Goal: Task Accomplishment & Management: Manage account settings

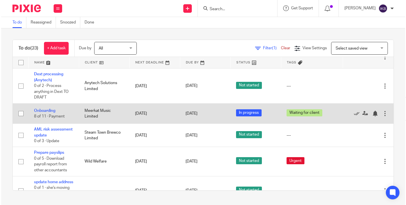
scroll to position [273, 0]
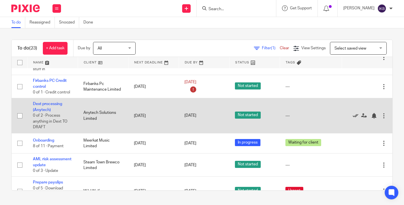
click at [352, 119] on icon at bounding box center [355, 116] width 6 height 6
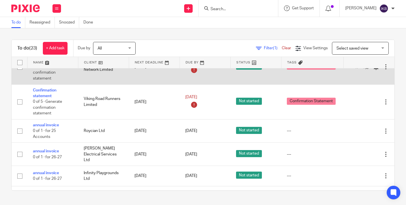
scroll to position [455, 0]
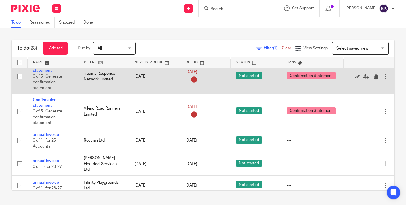
click at [42, 73] on link "Confirmation statement" at bounding box center [45, 68] width 24 height 10
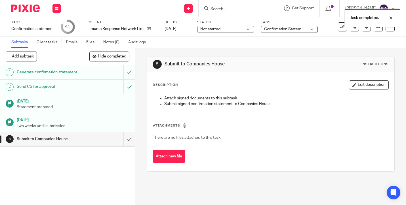
click at [249, 30] on div "Not started Not started" at bounding box center [225, 29] width 57 height 7
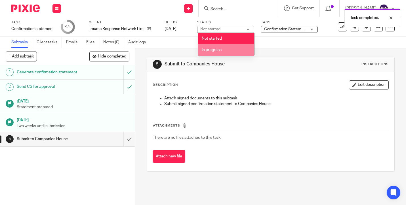
click at [238, 52] on li "In progress" at bounding box center [226, 50] width 56 height 12
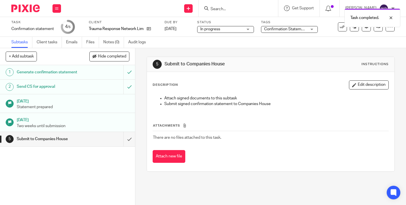
click at [285, 29] on span "Confirmation Statement" at bounding box center [285, 29] width 43 height 4
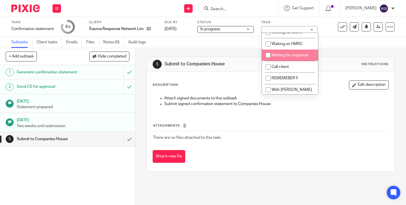
scroll to position [167, 0]
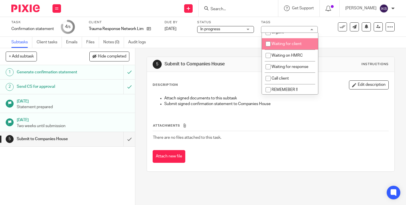
click at [285, 50] on li "Waiting for client" at bounding box center [290, 44] width 56 height 12
checkbox input "true"
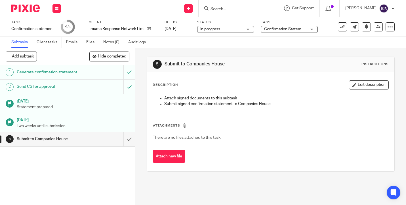
click at [239, 48] on div "Subtasks Client tasks Emails Files Notes (0) Audit logs" at bounding box center [203, 42] width 406 height 11
click at [29, 11] on img at bounding box center [25, 9] width 28 height 8
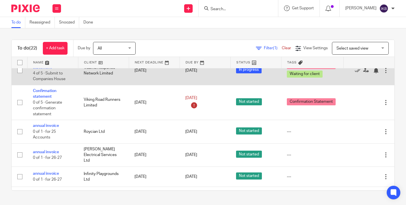
scroll to position [467, 0]
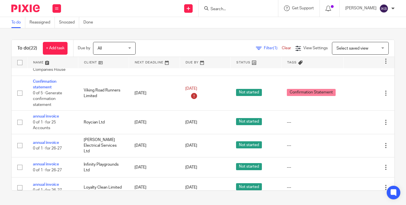
click at [210, 7] on input "Search" at bounding box center [235, 9] width 51 height 5
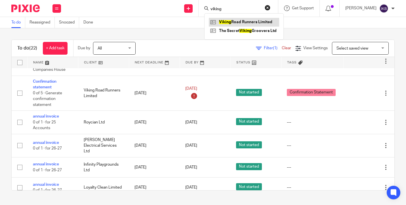
type input "viking"
click at [213, 20] on link at bounding box center [244, 22] width 70 height 9
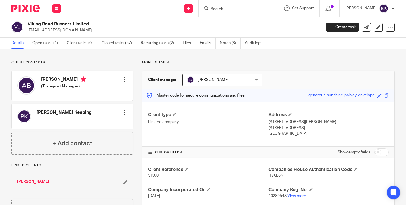
drag, startPoint x: 83, startPoint y: 31, endPoint x: 27, endPoint y: 31, distance: 55.8
click at [24, 31] on div "Viking Road Runners Limited [EMAIL_ADDRESS][DOMAIN_NAME]" at bounding box center [164, 27] width 306 height 12
click at [57, 31] on p "[EMAIL_ADDRESS][DOMAIN_NAME]" at bounding box center [172, 30] width 290 height 6
drag, startPoint x: 75, startPoint y: 30, endPoint x: 27, endPoint y: 31, distance: 47.6
click at [27, 31] on p "[EMAIL_ADDRESS][DOMAIN_NAME]" at bounding box center [172, 30] width 290 height 6
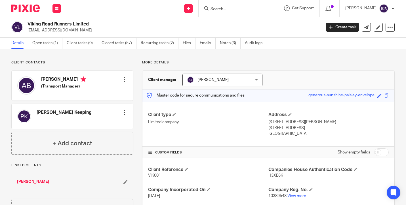
copy p "vikingroadrunners@gmail.com"
click at [46, 184] on link "William Albert Ballantyne" at bounding box center [33, 182] width 32 height 6
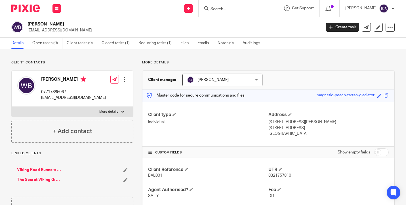
click at [46, 171] on link "Viking Road Runners Limited" at bounding box center [39, 170] width 44 height 6
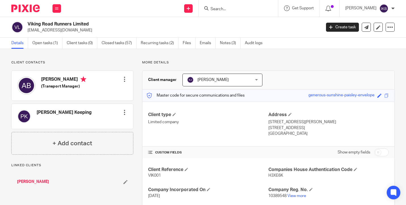
click at [226, 44] on link "Notes (3)" at bounding box center [230, 43] width 21 height 11
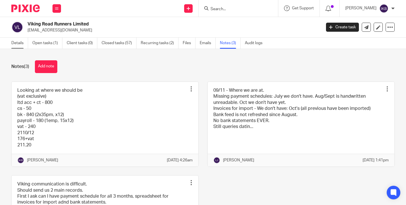
click at [14, 43] on link "Details" at bounding box center [19, 43] width 17 height 11
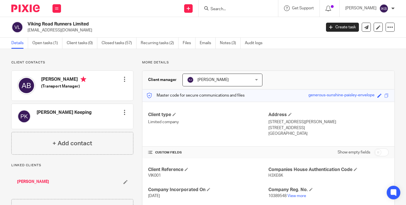
scroll to position [9, 0]
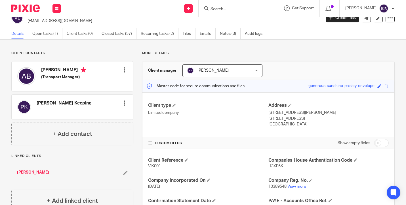
click at [49, 172] on link "[PERSON_NAME]" at bounding box center [33, 173] width 32 height 6
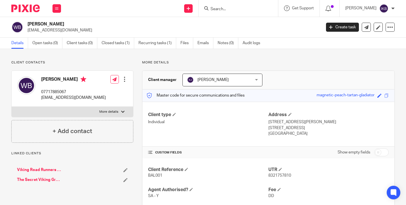
scroll to position [13, 0]
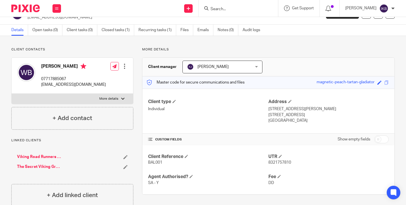
click at [52, 168] on link "The Secret Viking Groovers Ltd" at bounding box center [39, 167] width 44 height 6
